Goal: Information Seeking & Learning: Learn about a topic

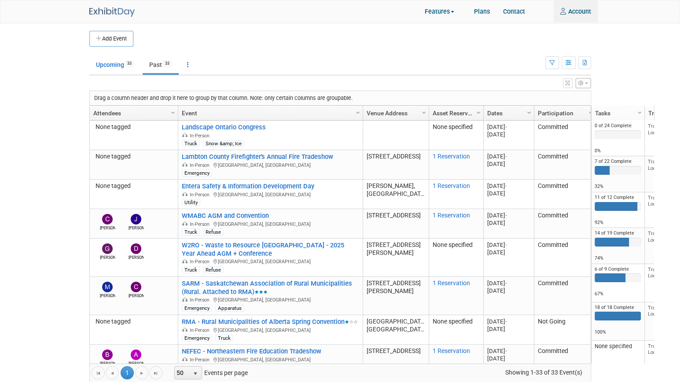
click at [73, 147] on body "Commercial Group of Companies Events Add Event Bulk Upload Events Shareable Eve…" at bounding box center [340, 193] width 680 height 386
drag, startPoint x: 99, startPoint y: 56, endPoint x: 106, endPoint y: 61, distance: 8.8
click at [102, 57] on link "Upcoming 33" at bounding box center [114, 64] width 51 height 17
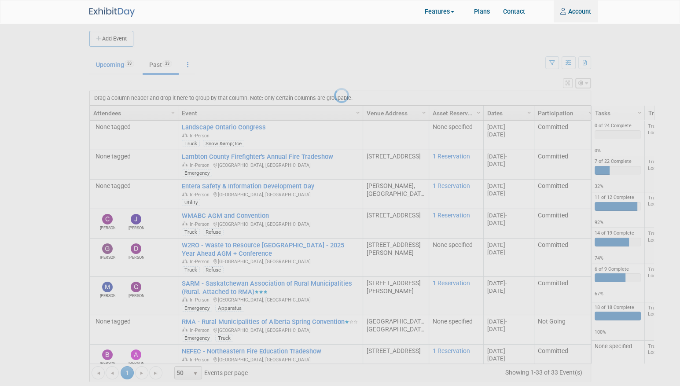
click at [334, 61] on div at bounding box center [340, 193] width 12 height 386
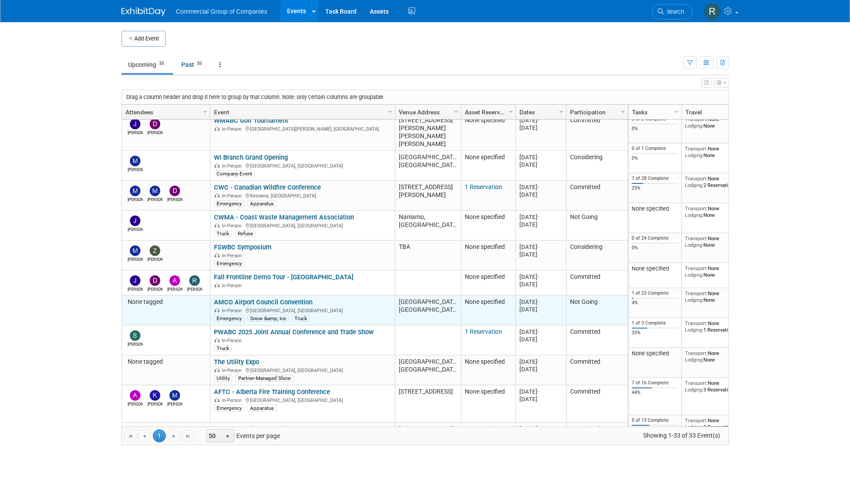
scroll to position [329, 0]
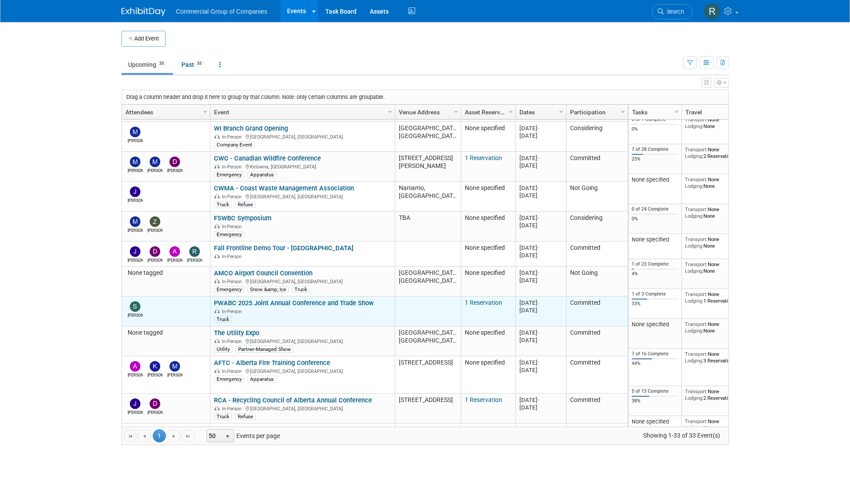
click at [268, 299] on link "PWABC 2025 Joint Annual Conference and Trade Show" at bounding box center [294, 303] width 160 height 8
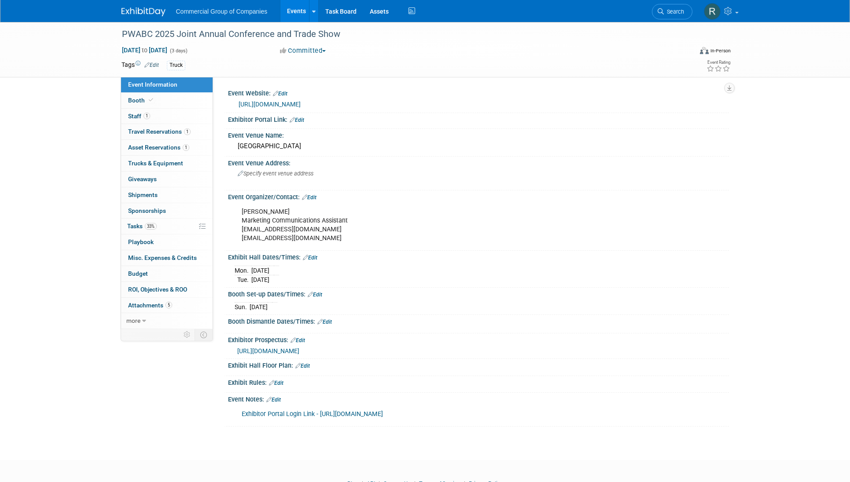
click at [383, 414] on link "Exhibitor Portal Login Link - [URL][DOMAIN_NAME]" at bounding box center [312, 414] width 141 height 7
click at [191, 426] on div "Event Information Event Info Booth Booth 1 Staff 1 Staff 1 Travel Reservations …" at bounding box center [425, 224] width 621 height 405
click at [176, 421] on div "Event Information Event Info Booth Booth 1 Staff 1 Staff 1 Travel Reservations …" at bounding box center [425, 224] width 621 height 405
